Goal: Task Accomplishment & Management: Manage account settings

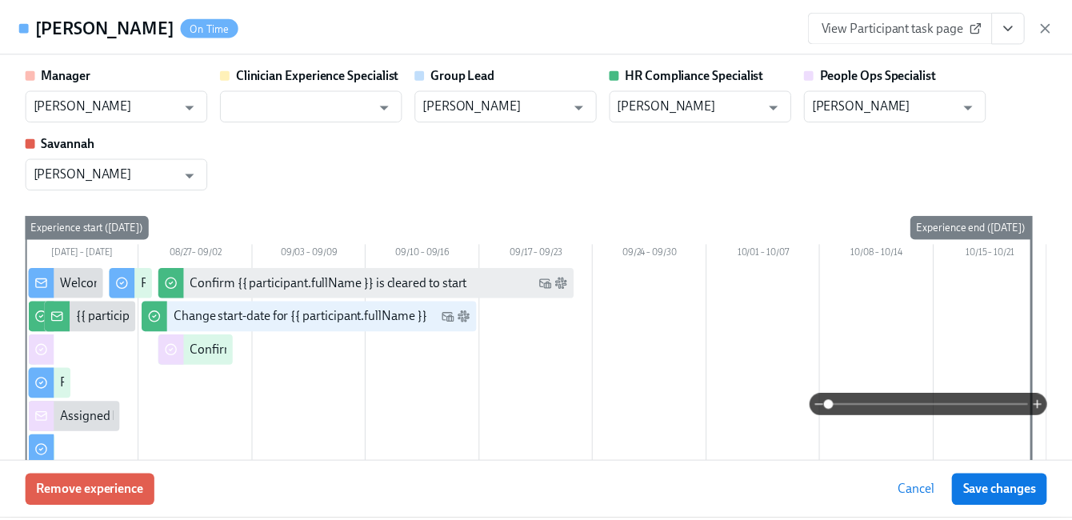
scroll to position [30, 0]
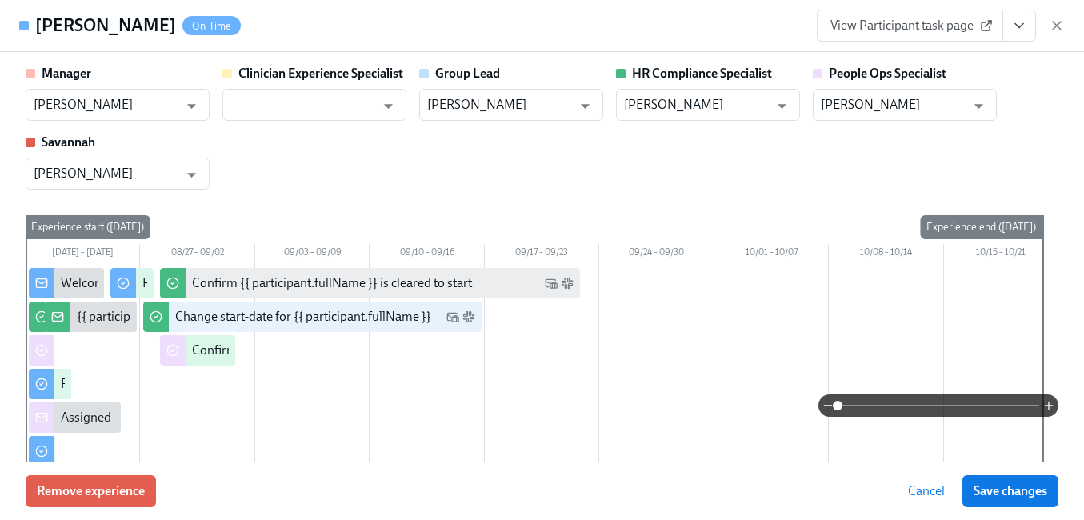
click at [1060, 24] on icon "button" at bounding box center [1057, 26] width 16 height 16
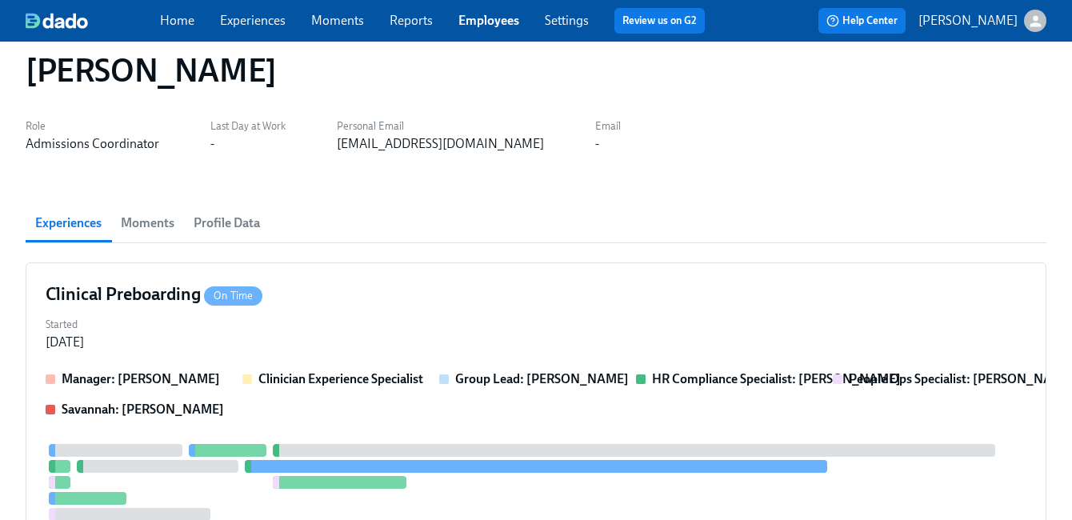
click at [490, 25] on link "Employees" at bounding box center [488, 20] width 61 height 15
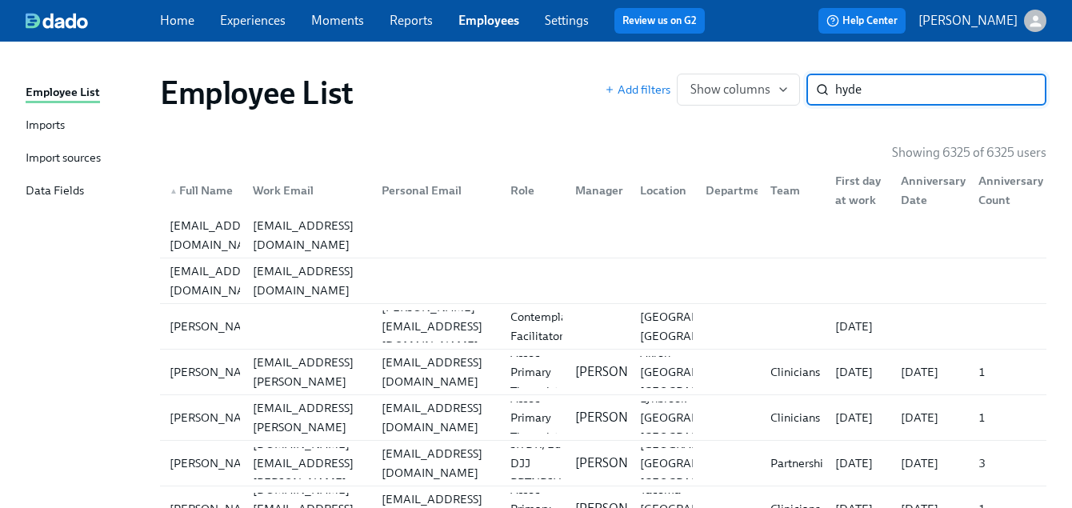
type input "hyde"
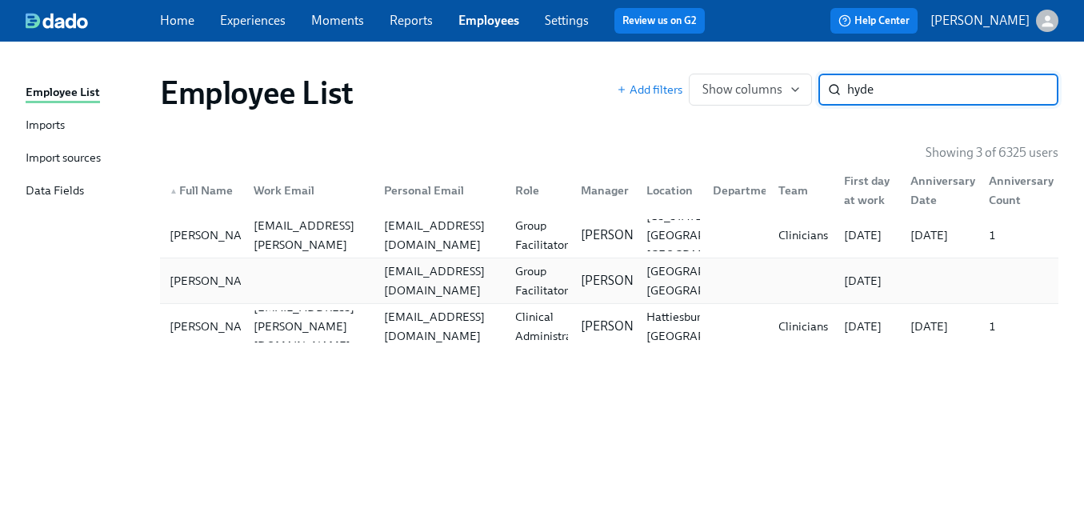
click at [489, 281] on div "[EMAIL_ADDRESS][DOMAIN_NAME]" at bounding box center [436, 281] width 130 height 32
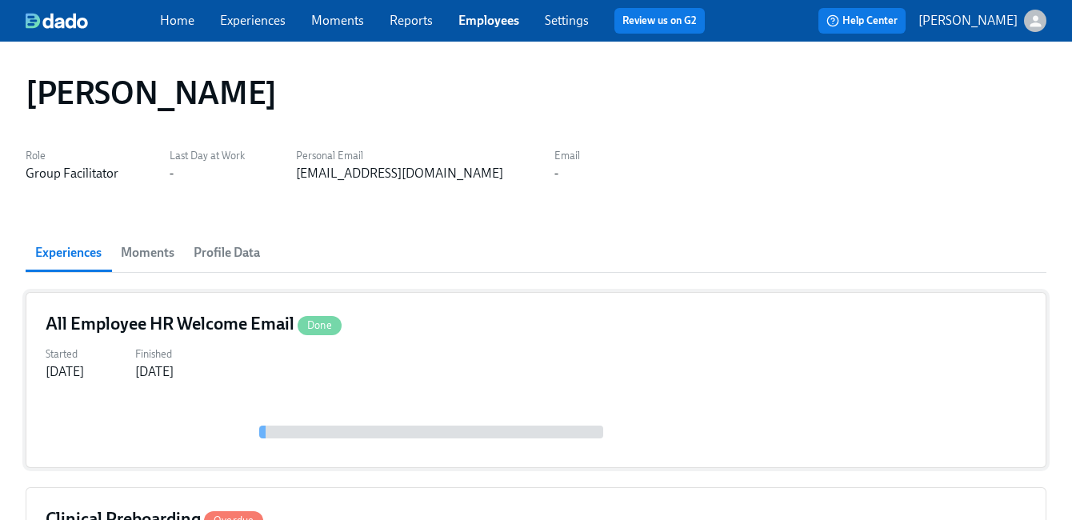
scroll to position [298, 0]
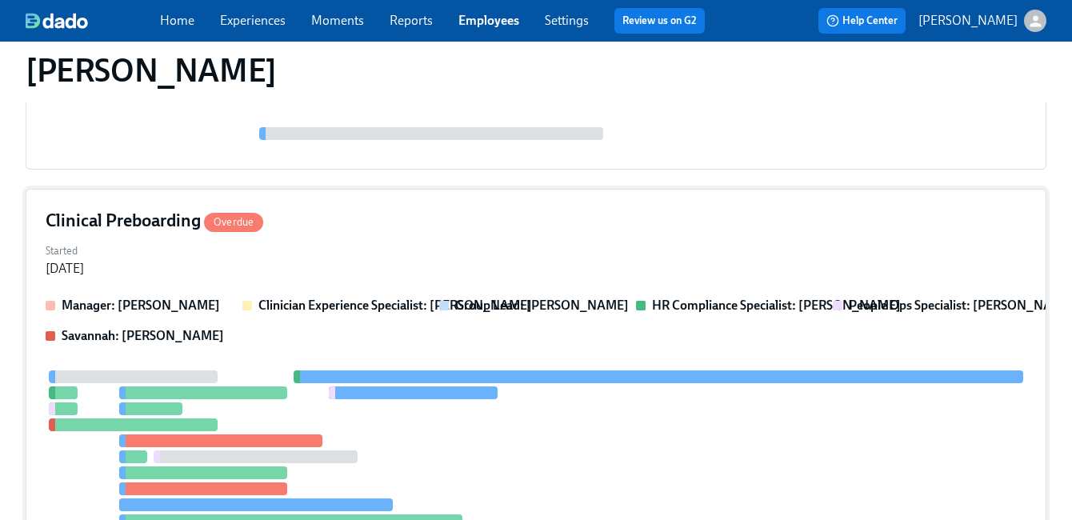
click at [514, 265] on div "Started [DATE]" at bounding box center [536, 258] width 981 height 38
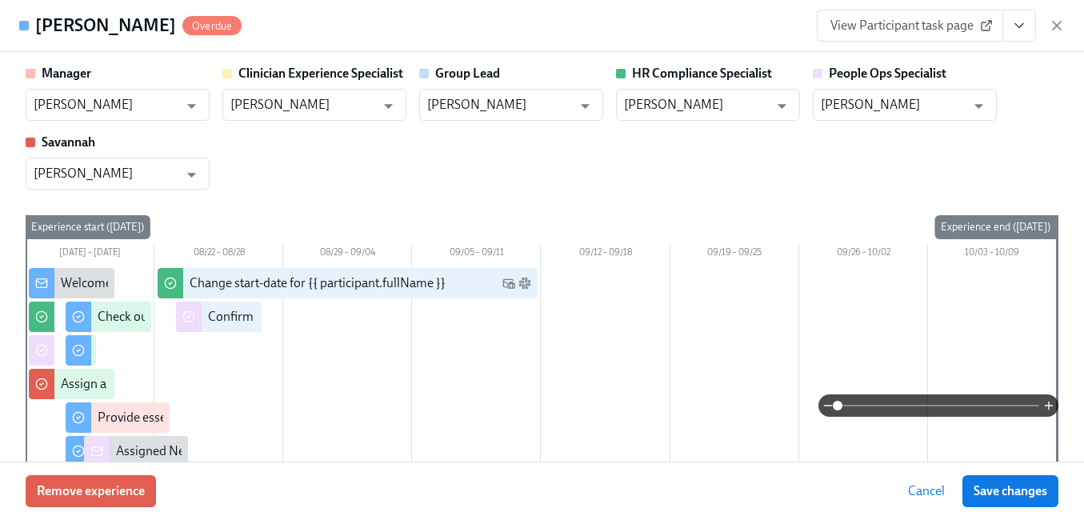
click at [1018, 24] on icon "View task page" at bounding box center [1019, 26] width 16 height 16
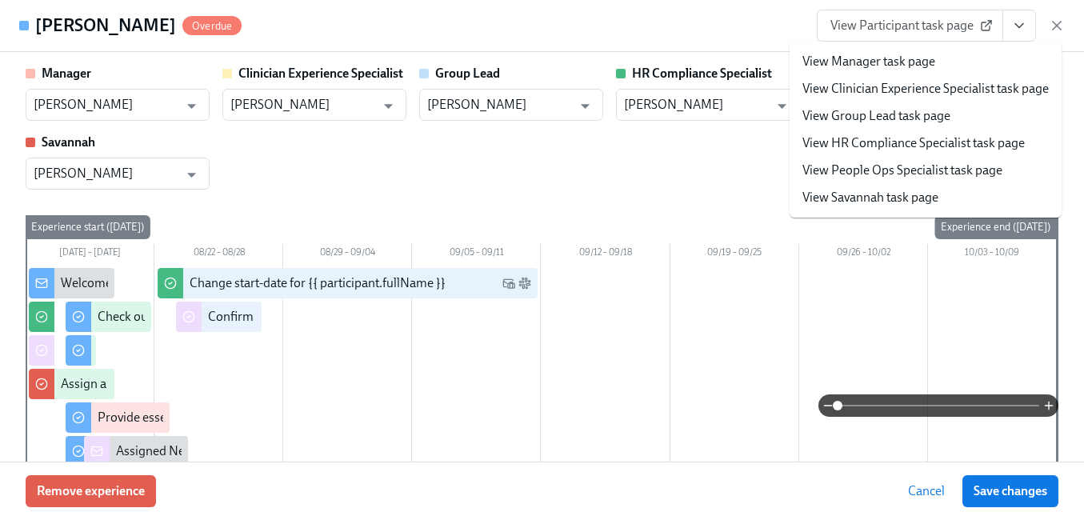
click at [952, 172] on link "View People Ops Specialist task page" at bounding box center [902, 171] width 200 height 18
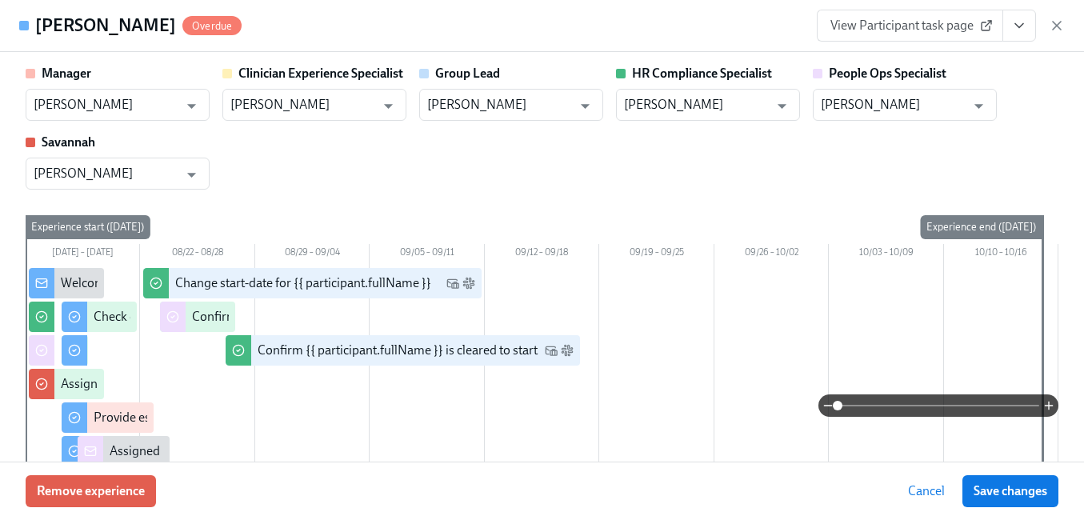
click at [991, 491] on span "Save changes" at bounding box center [1011, 491] width 74 height 16
click at [1014, 29] on icon "View task page" at bounding box center [1019, 26] width 16 height 16
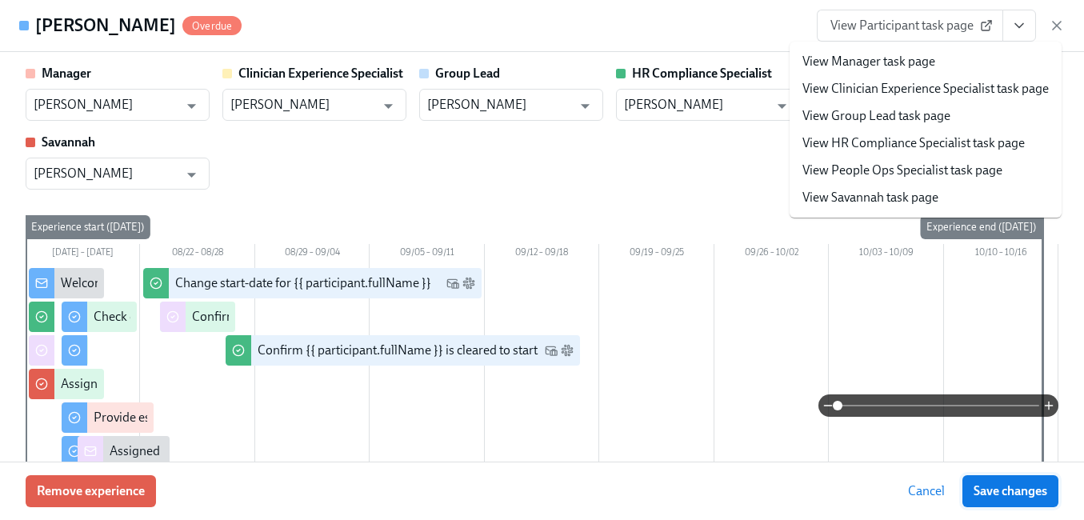
click at [1010, 482] on button "Save changes" at bounding box center [1010, 491] width 96 height 32
click at [1010, 482] on div "Cancel Save changes" at bounding box center [978, 491] width 162 height 32
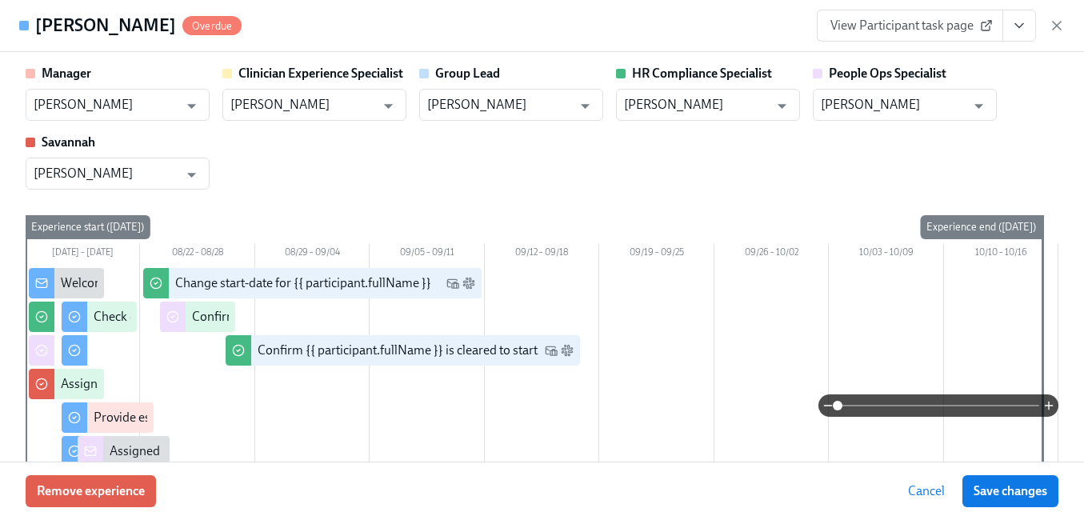
click at [1046, 23] on div "View Participant task page" at bounding box center [941, 26] width 248 height 32
click at [1054, 22] on icon "button" at bounding box center [1057, 26] width 16 height 16
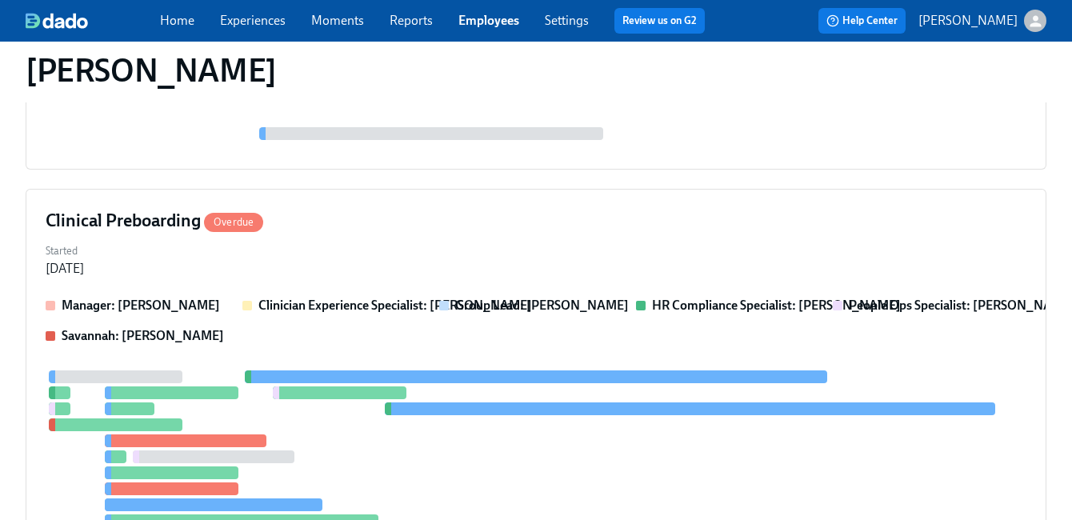
click at [461, 22] on link "Employees" at bounding box center [488, 20] width 61 height 15
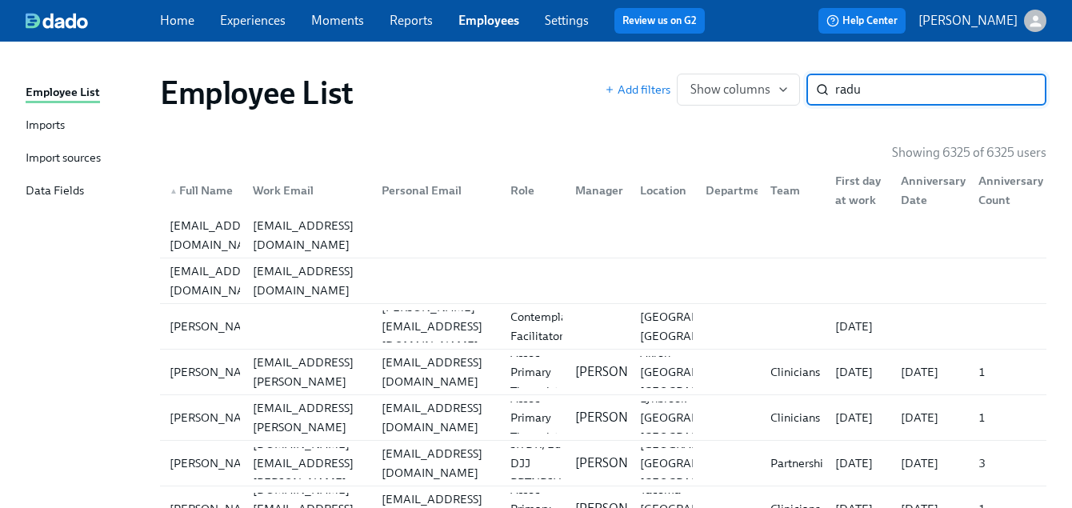
type input "radu"
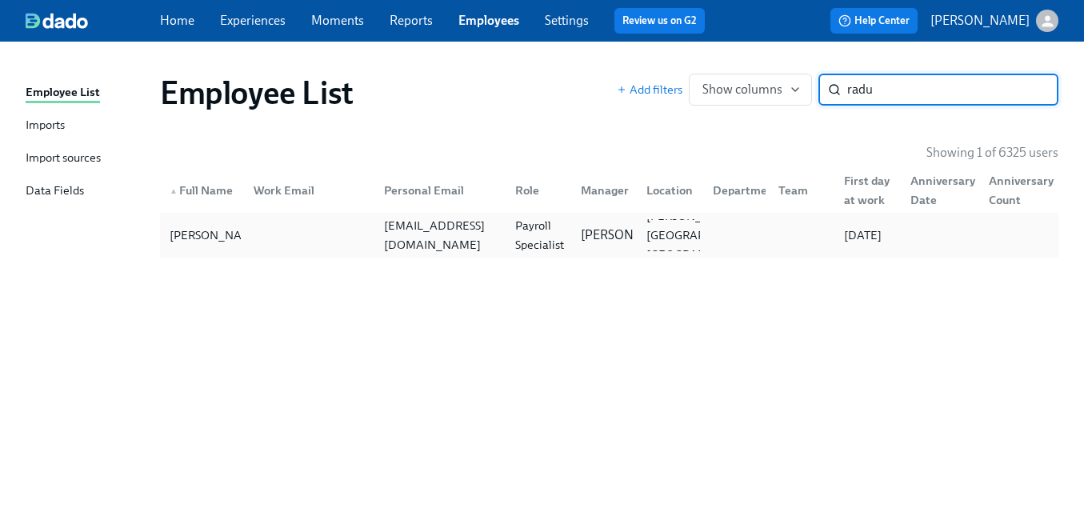
click at [562, 234] on div "Payroll Specialist" at bounding box center [540, 235] width 62 height 38
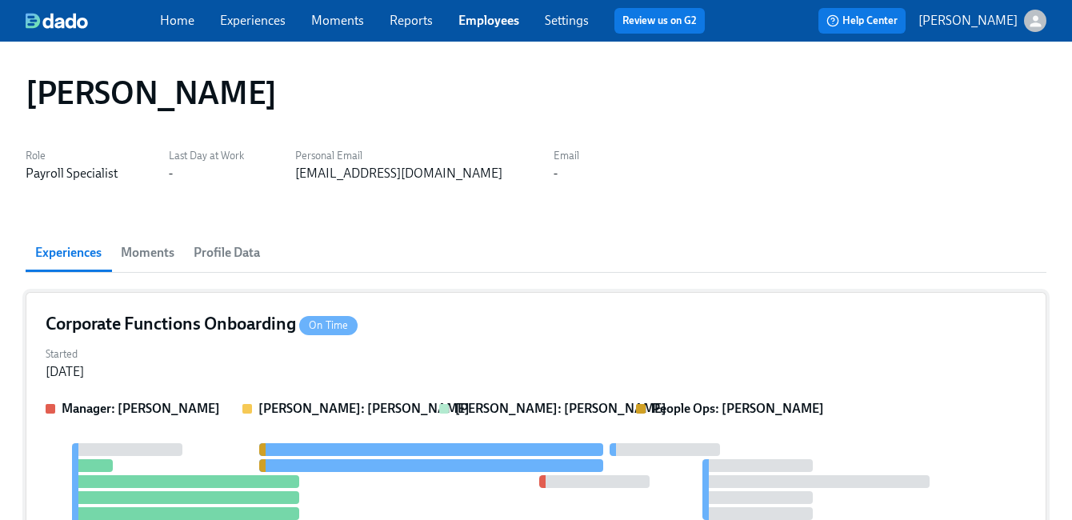
click at [567, 322] on div "Corporate Functions Onboarding On Time" at bounding box center [536, 324] width 981 height 24
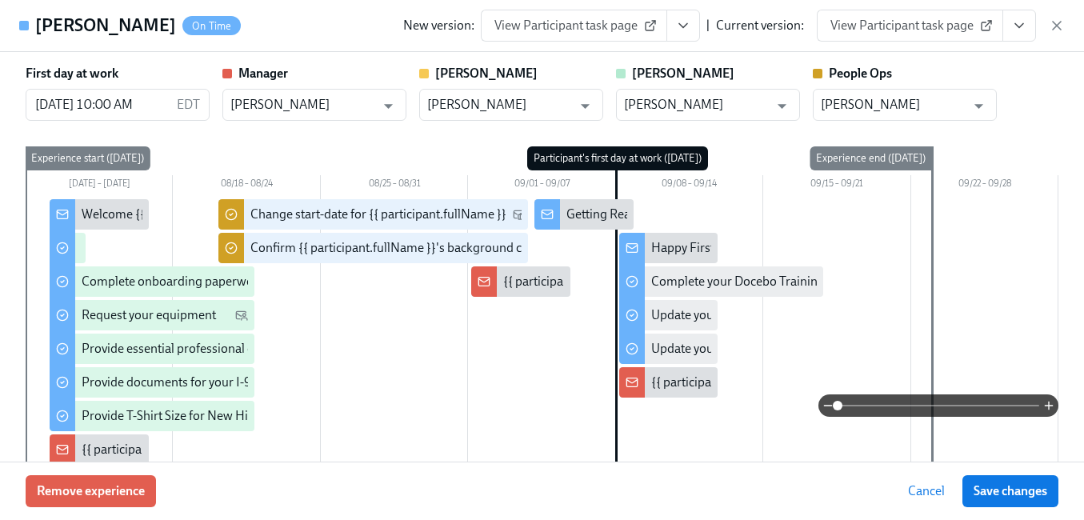
click at [1013, 17] on button "View task page" at bounding box center [1019, 26] width 34 height 32
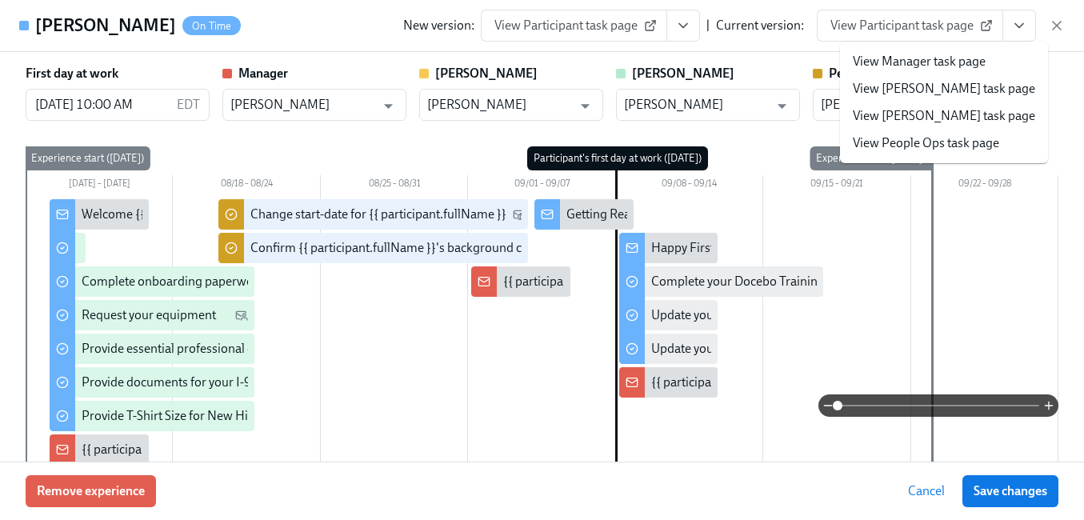
click at [934, 148] on link "View People Ops task page" at bounding box center [926, 143] width 146 height 18
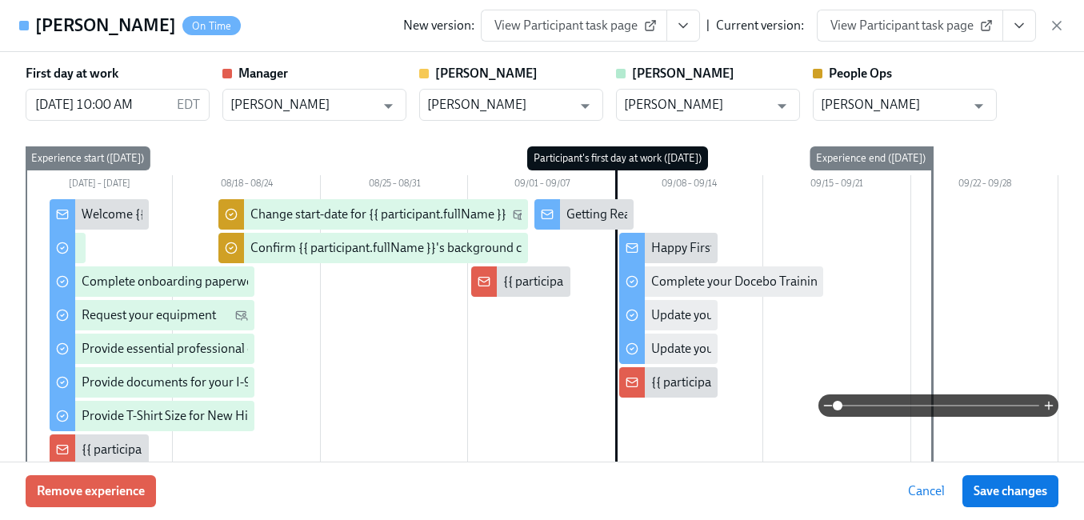
click at [994, 491] on span "Save changes" at bounding box center [1011, 491] width 74 height 16
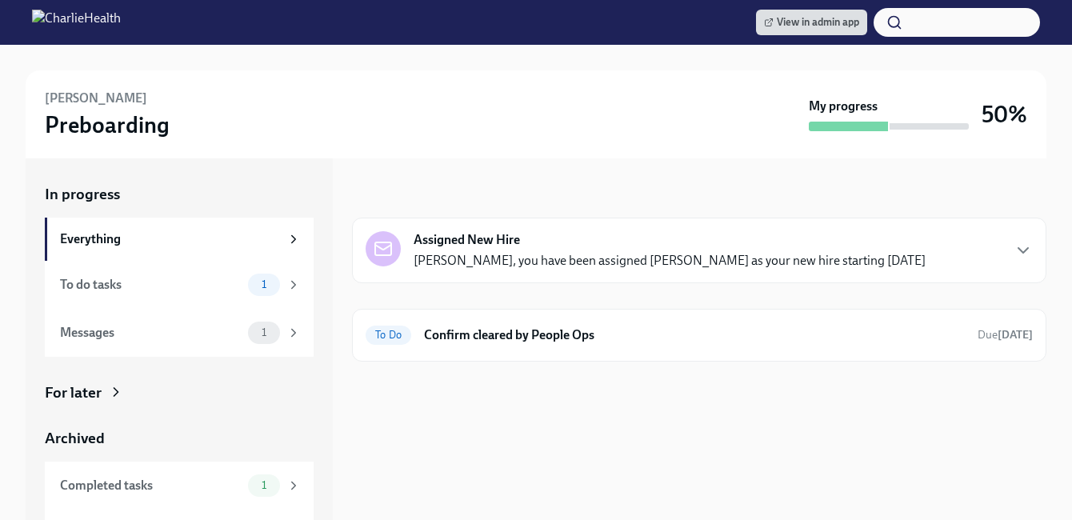
click at [135, 391] on div "For later" at bounding box center [179, 392] width 269 height 21
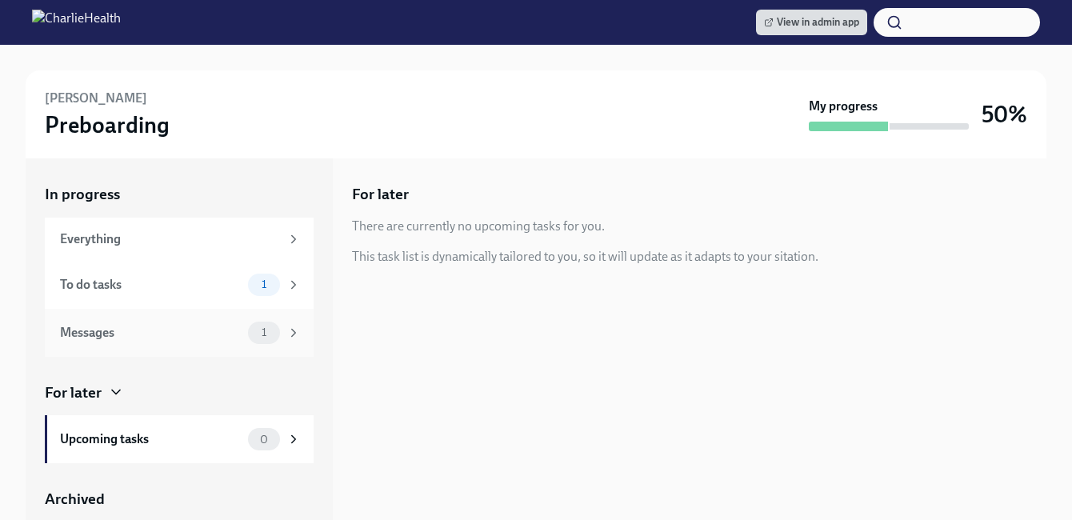
click at [102, 339] on div "Messages" at bounding box center [151, 333] width 182 height 18
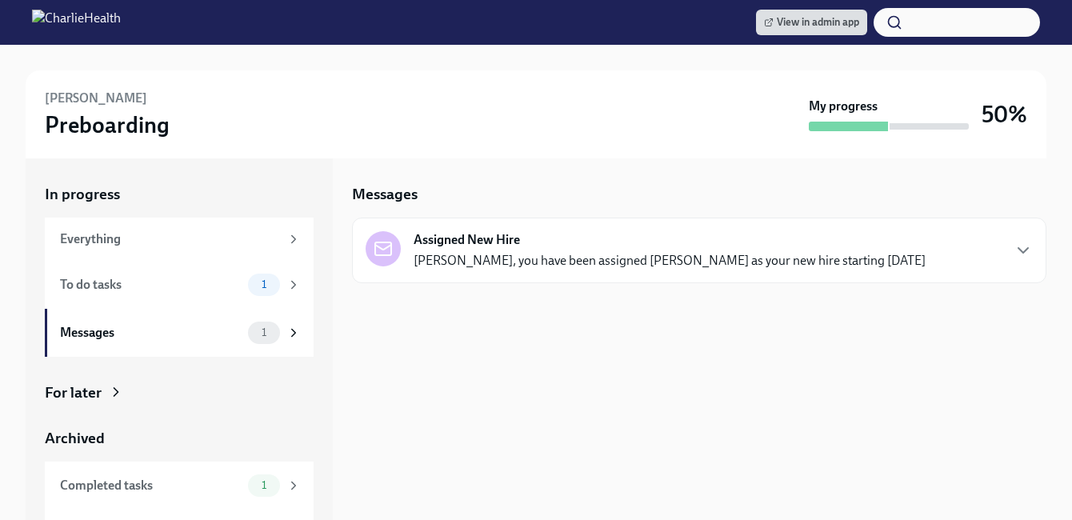
click at [92, 386] on div "For later" at bounding box center [73, 392] width 57 height 21
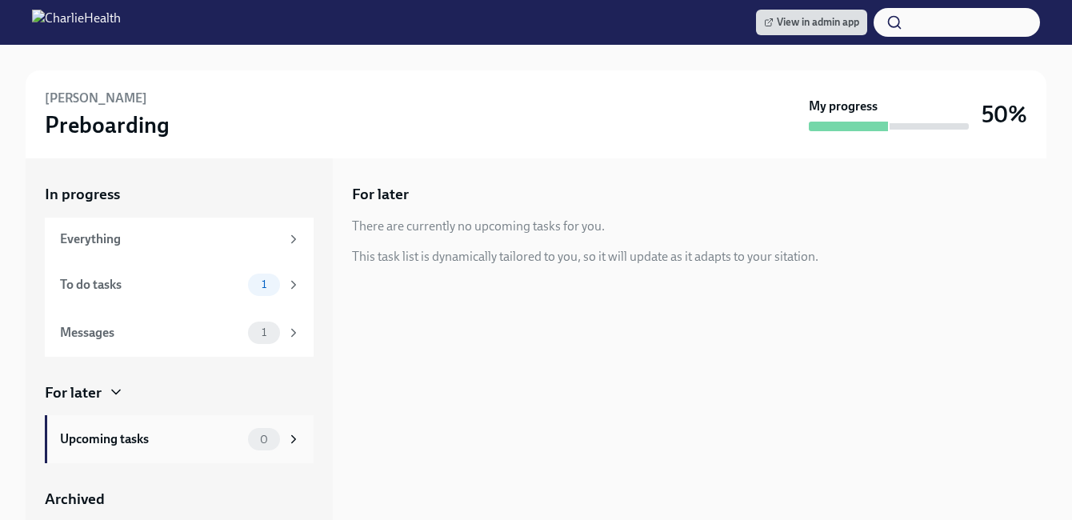
click at [153, 435] on div "Upcoming tasks" at bounding box center [151, 439] width 182 height 18
click at [146, 284] on div "To do tasks" at bounding box center [151, 285] width 182 height 18
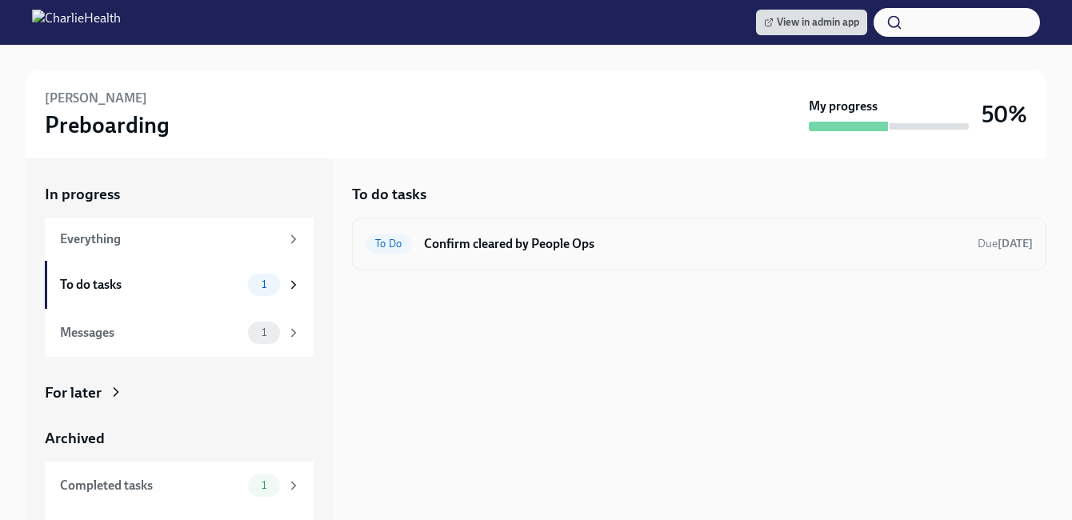
click at [638, 254] on div "To Do Confirm cleared by People Ops Due tomorrow" at bounding box center [699, 244] width 667 height 26
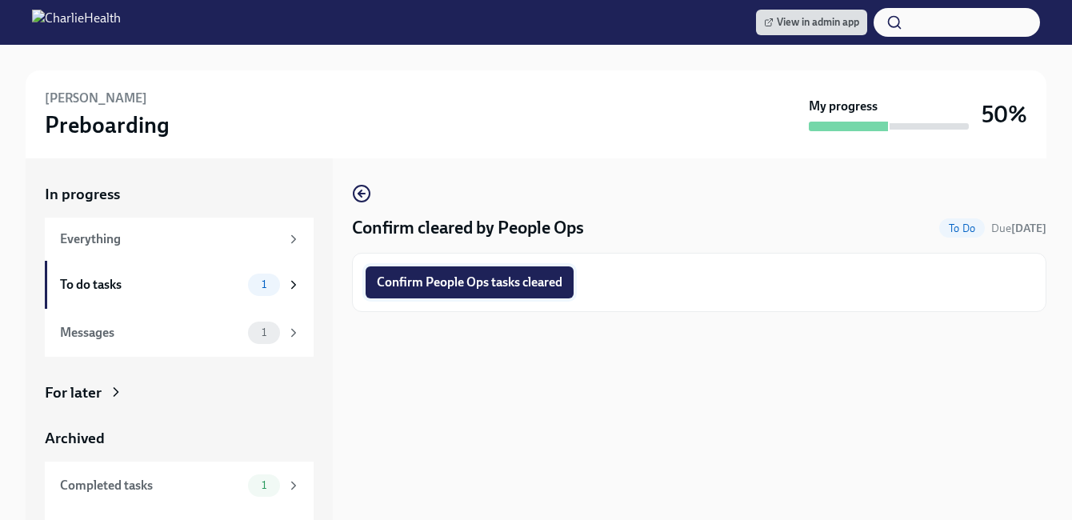
click at [450, 281] on span "Confirm People Ops tasks cleared" at bounding box center [470, 282] width 186 height 16
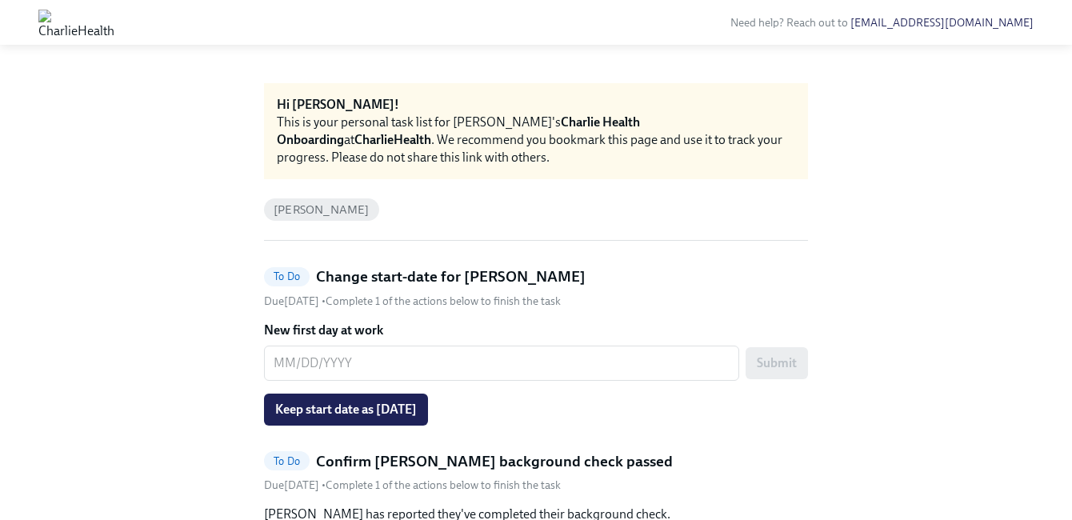
click at [342, 406] on span "Keep start date as 09/08/2025" at bounding box center [346, 410] width 142 height 16
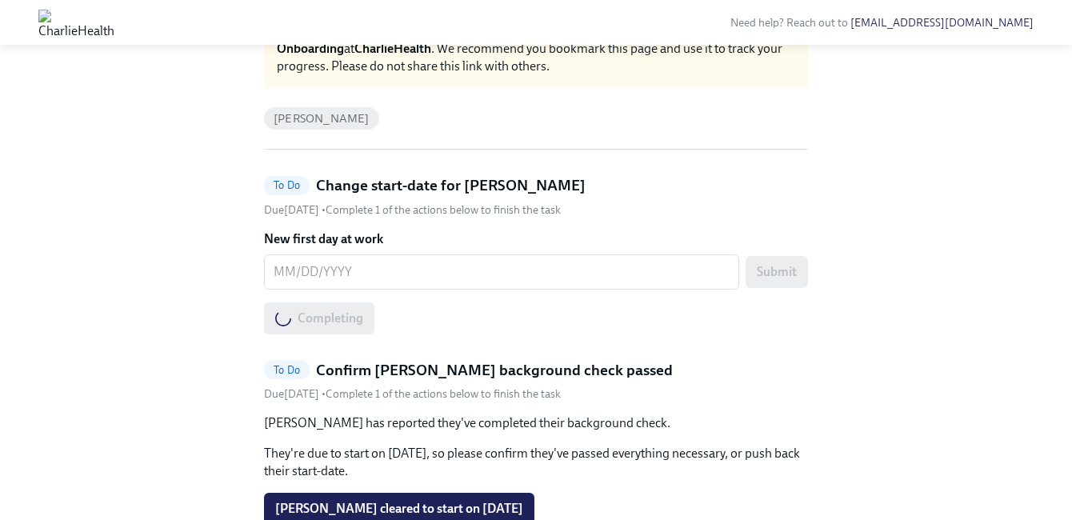
scroll to position [141, 0]
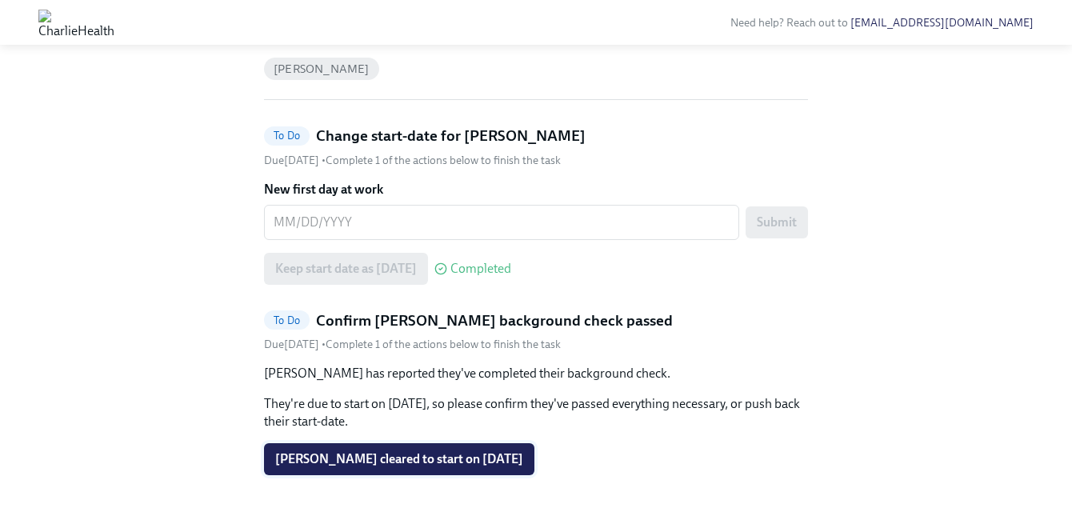
click at [387, 464] on span "Juliana Radu cleared to start on 09/08/2025" at bounding box center [399, 459] width 248 height 16
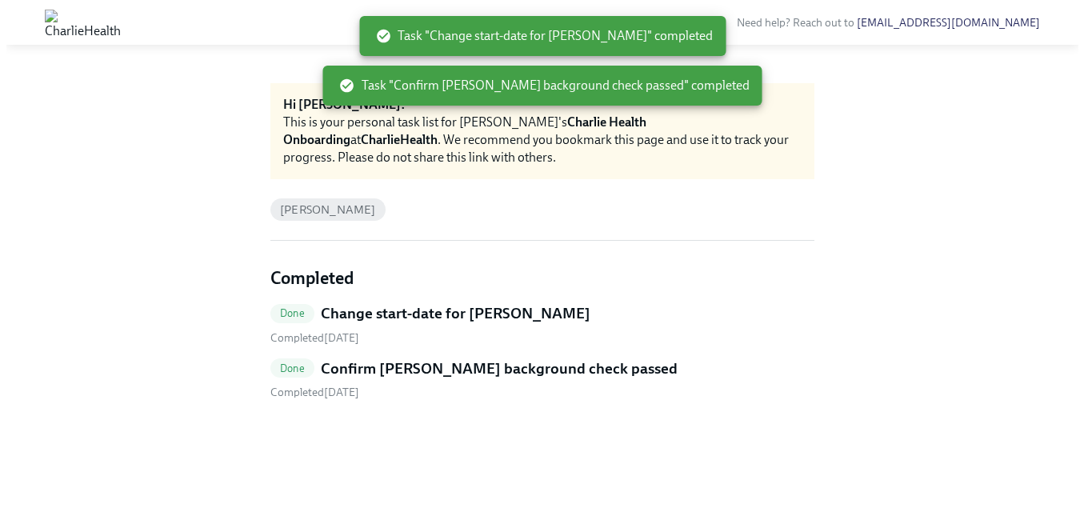
scroll to position [0, 0]
